Goal: Information Seeking & Learning: Learn about a topic

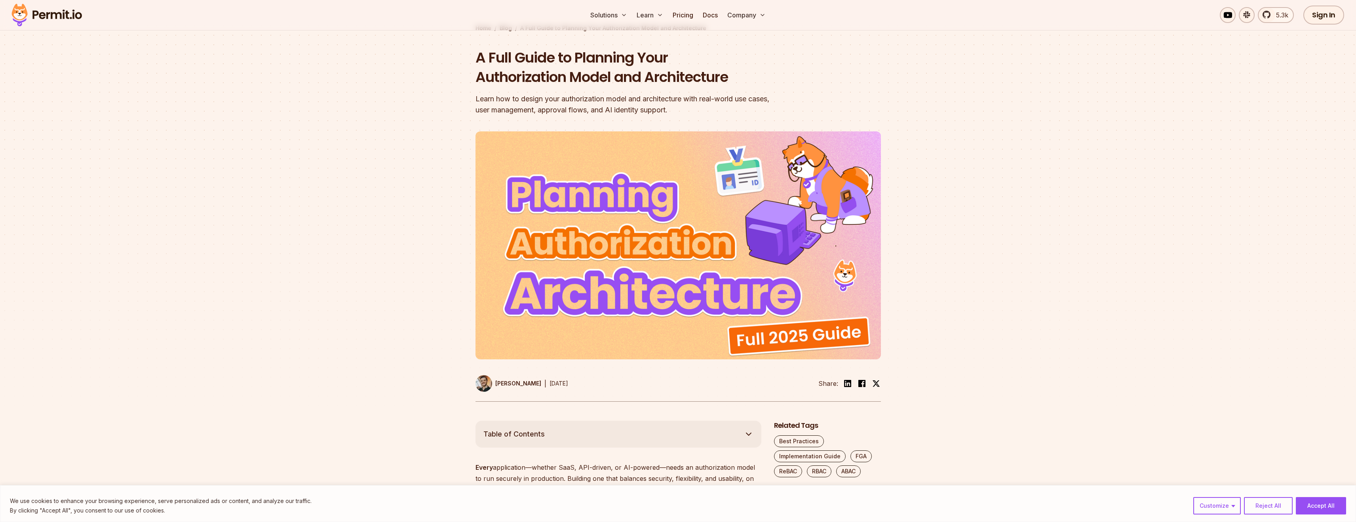
scroll to position [66, 0]
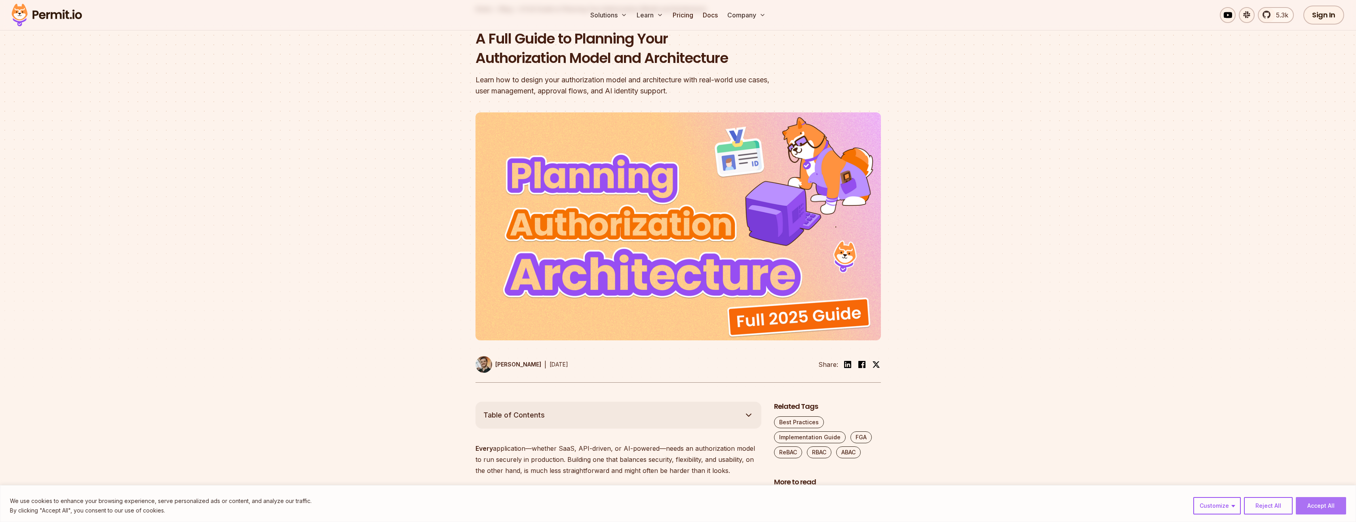
click at [1324, 509] on button "Accept All" at bounding box center [1321, 505] width 50 height 17
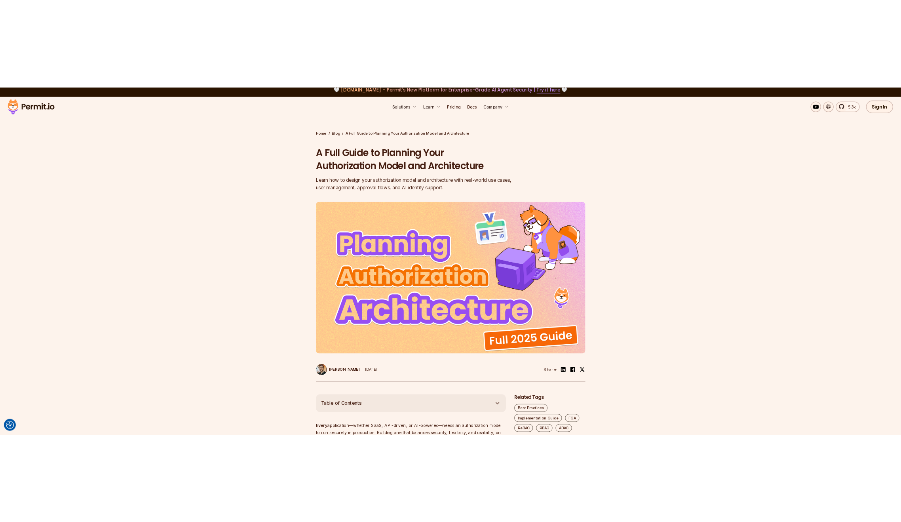
scroll to position [0, 0]
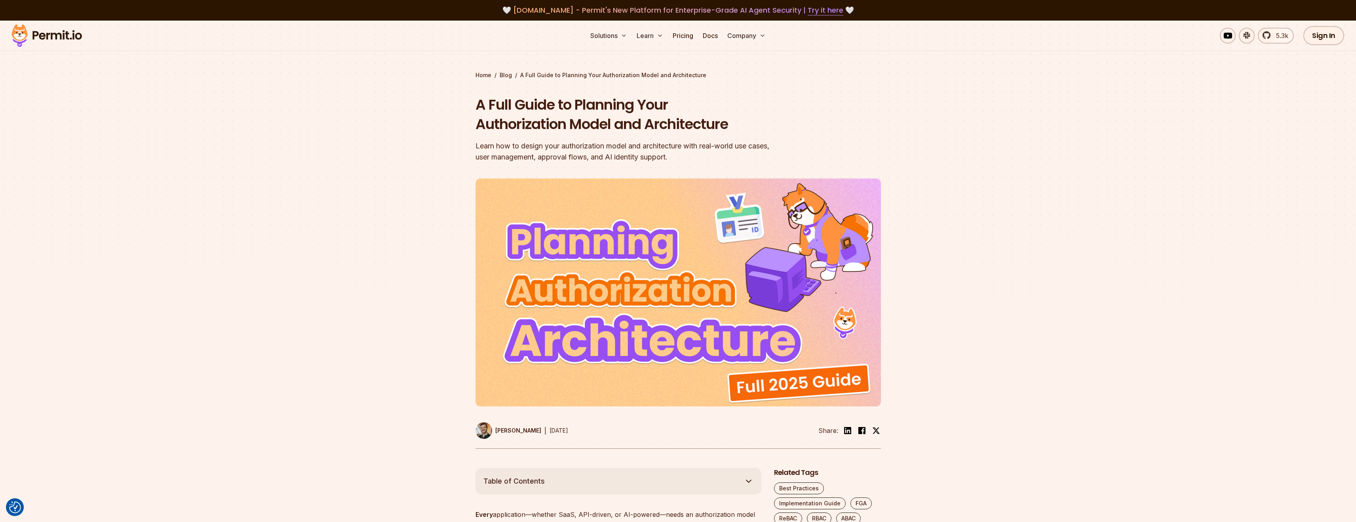
click at [966, 267] on div at bounding box center [678, 322] width 1356 height 291
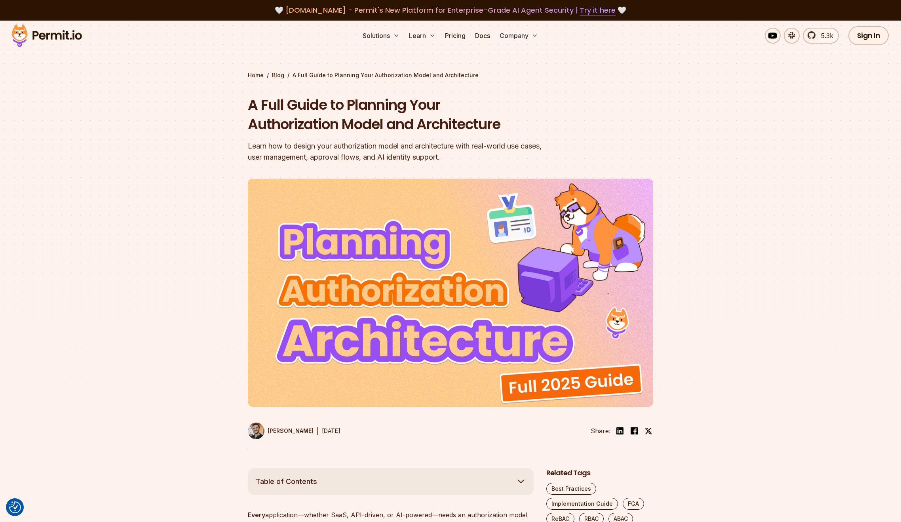
click at [760, 143] on section "Home / Blog / A Full Guide to Planning Your Authorization Model and Architectur…" at bounding box center [450, 244] width 901 height 447
click at [729, 357] on div at bounding box center [450, 322] width 901 height 291
click at [768, 247] on div at bounding box center [450, 322] width 901 height 291
click at [804, 318] on div at bounding box center [450, 322] width 901 height 291
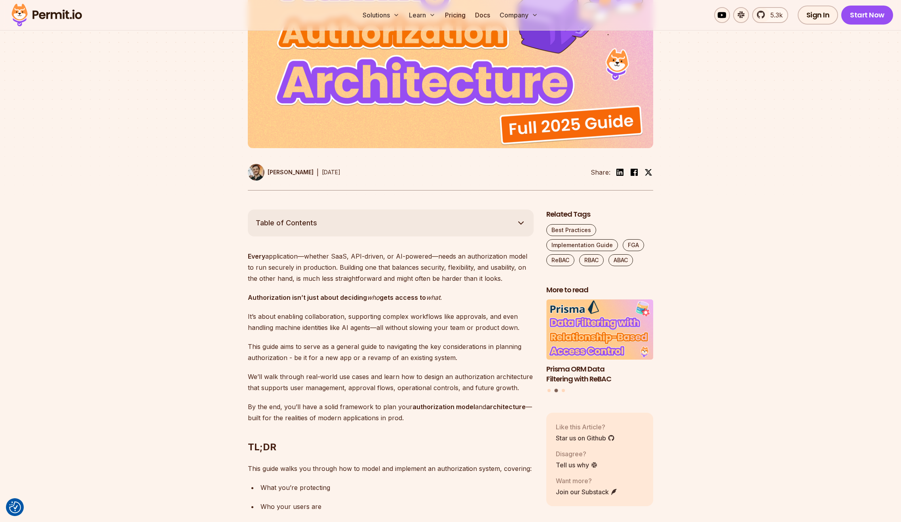
scroll to position [396, 0]
